Goal: Obtain resource: Obtain resource

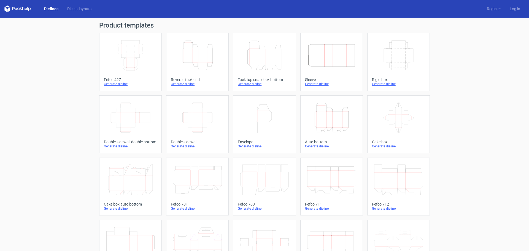
click at [52, 9] on link "Dielines" at bounding box center [51, 9] width 23 height 6
click at [197, 55] on icon "Height Depth Width" at bounding box center [197, 55] width 49 height 31
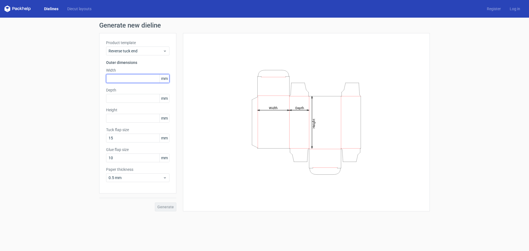
click at [140, 77] on input "text" at bounding box center [137, 78] width 63 height 9
type input "56"
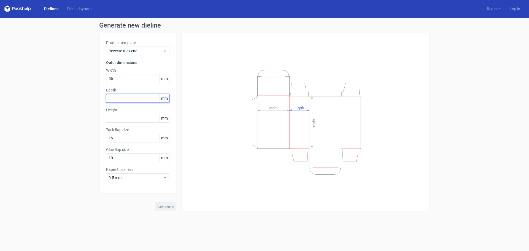
click at [119, 99] on input "text" at bounding box center [137, 98] width 63 height 9
type input "56"
click at [120, 117] on input "text" at bounding box center [137, 118] width 63 height 9
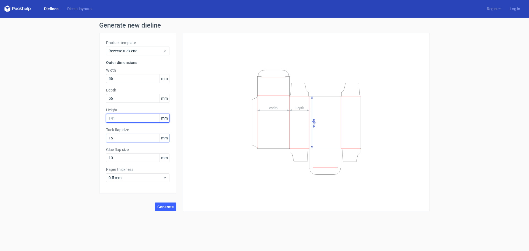
type input "141"
click at [126, 141] on input "15" at bounding box center [137, 138] width 63 height 9
click at [165, 204] on button "Generate" at bounding box center [166, 207] width 22 height 9
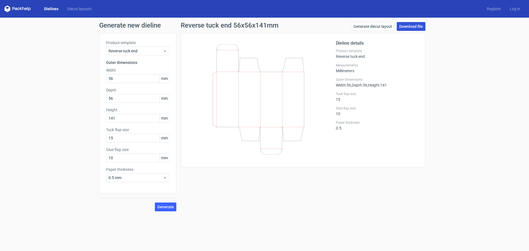
click at [412, 26] on link "Download file" at bounding box center [411, 26] width 29 height 9
click at [408, 25] on link "Download file" at bounding box center [411, 26] width 29 height 9
click at [407, 26] on link "Download file" at bounding box center [411, 26] width 29 height 9
click at [377, 29] on link "Generate diecut layout" at bounding box center [373, 26] width 44 height 9
